Goal: Task Accomplishment & Management: Complete application form

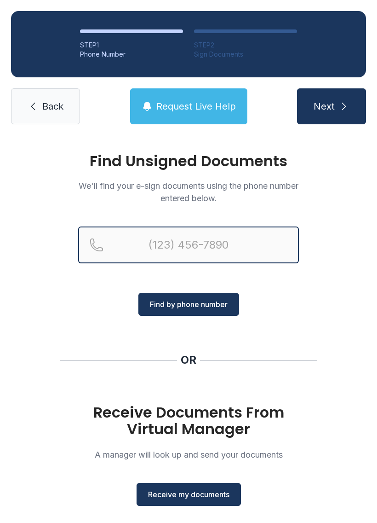
click at [196, 240] on input "Reservation phone number" at bounding box center [188, 244] width 221 height 37
type input "[PHONE_NUMBER]"
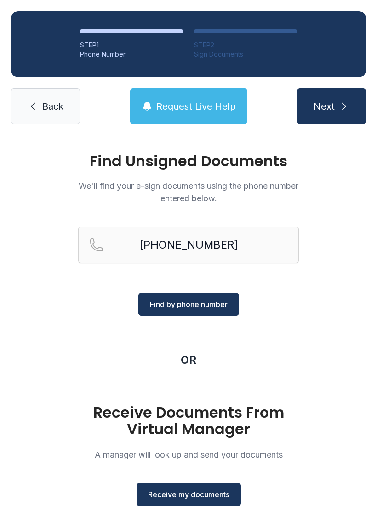
click at [224, 308] on span "Find by phone number" at bounding box center [189, 304] width 78 height 11
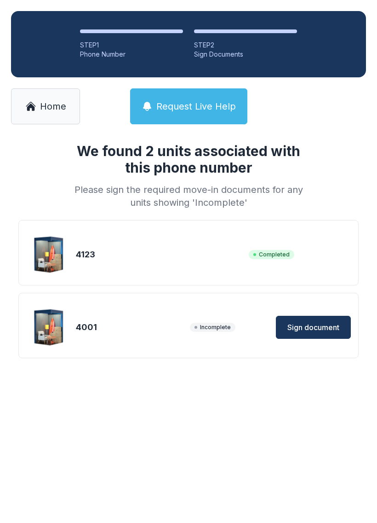
click at [317, 327] on span "Sign document" at bounding box center [314, 327] width 52 height 11
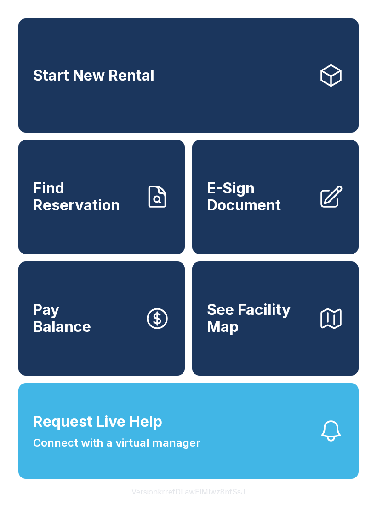
click at [263, 212] on span "E-Sign Document" at bounding box center [259, 197] width 104 height 34
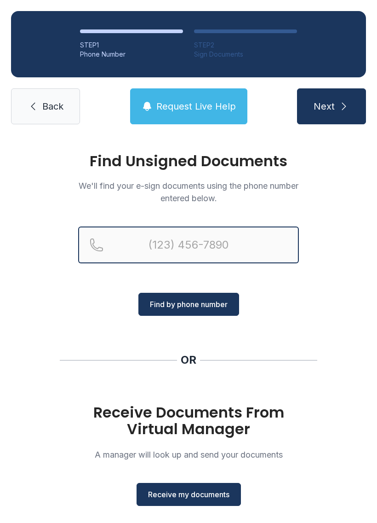
click at [167, 243] on input "Reservation phone number" at bounding box center [188, 244] width 221 height 37
type input "[PHONE_NUMBER]"
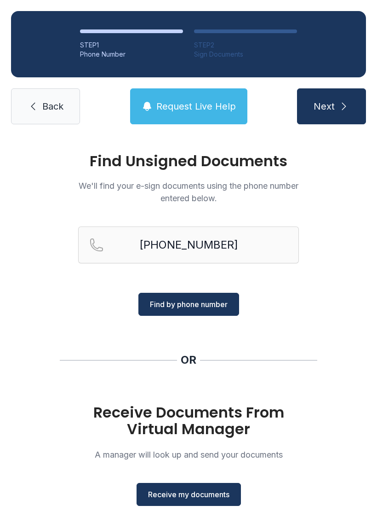
click at [180, 294] on button "Find by phone number" at bounding box center [189, 304] width 101 height 23
click at [183, 307] on span "Find by phone number" at bounding box center [189, 304] width 78 height 11
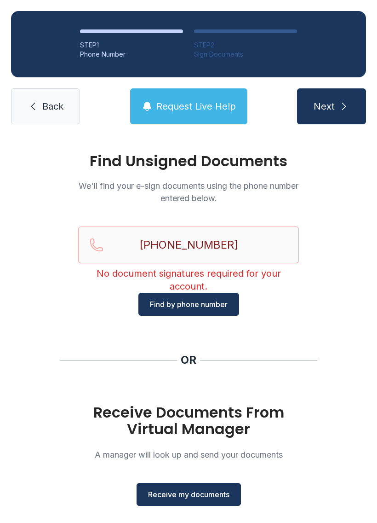
click at [160, 497] on span "Receive my documents" at bounding box center [188, 494] width 81 height 11
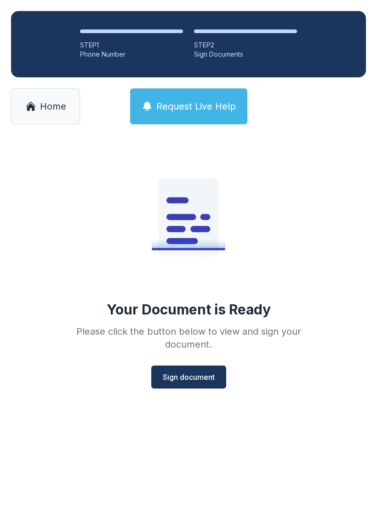
click at [181, 366] on button "Sign document" at bounding box center [188, 376] width 75 height 23
click at [34, 105] on icon at bounding box center [31, 104] width 10 height 5
